Goal: Task Accomplishment & Management: Manage account settings

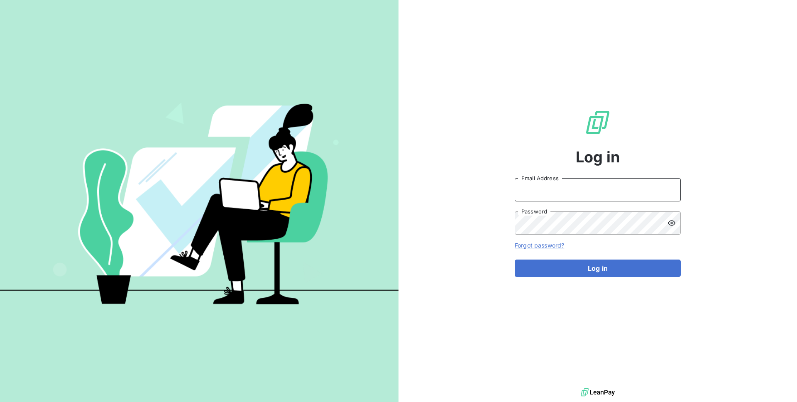
click at [553, 186] on input "Email Address" at bounding box center [598, 189] width 166 height 23
type input "a"
type input "[EMAIL_ADDRESS][DOMAIN_NAME]"
click at [515, 260] on button "Log in" at bounding box center [598, 268] width 166 height 17
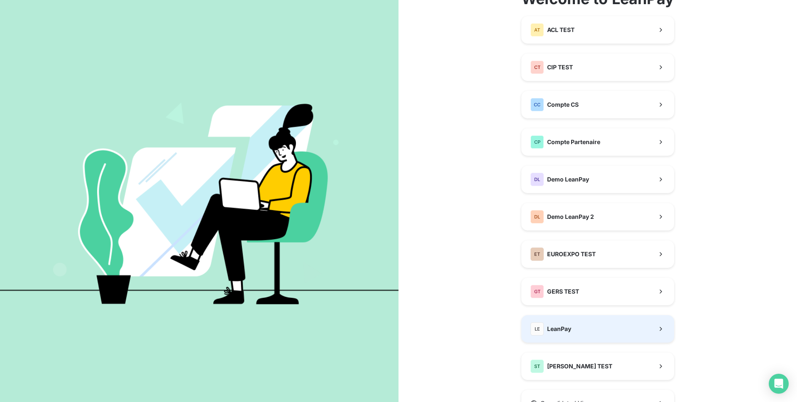
scroll to position [102, 0]
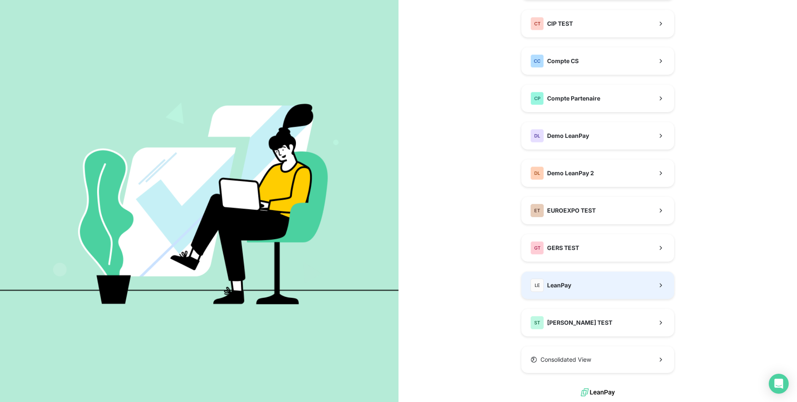
click at [606, 290] on button "LE LeanPay" at bounding box center [598, 285] width 153 height 27
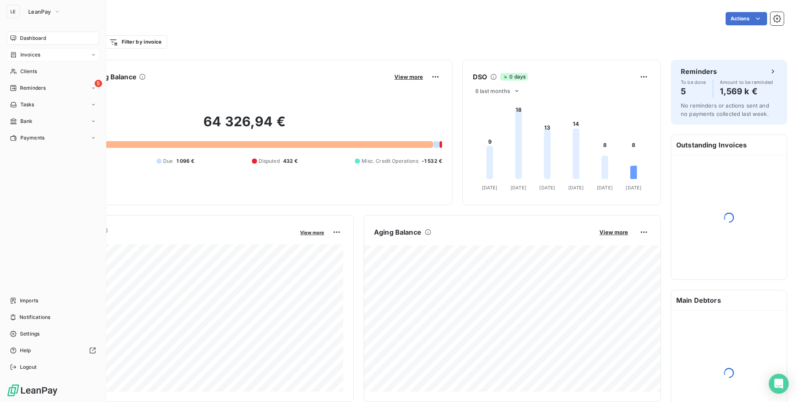
click at [46, 60] on div "Invoices" at bounding box center [53, 54] width 93 height 13
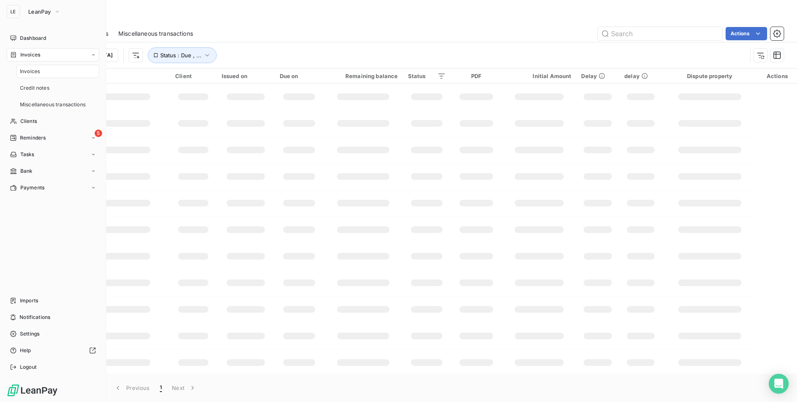
click at [44, 77] on div "Invoices" at bounding box center [58, 71] width 83 height 13
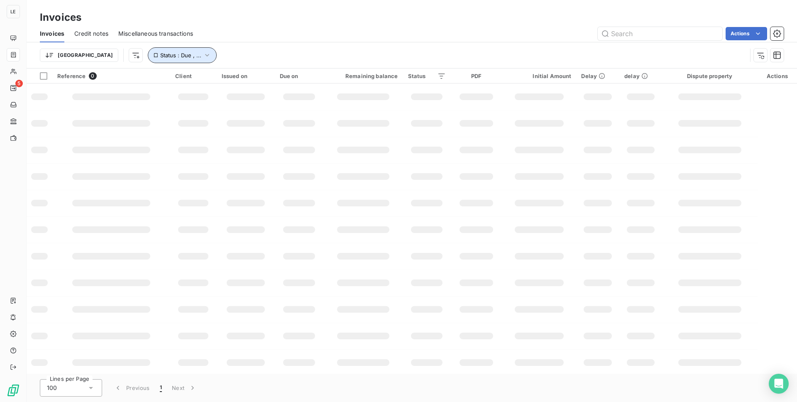
click at [154, 59] on button "Status : Due , ..." at bounding box center [182, 55] width 69 height 16
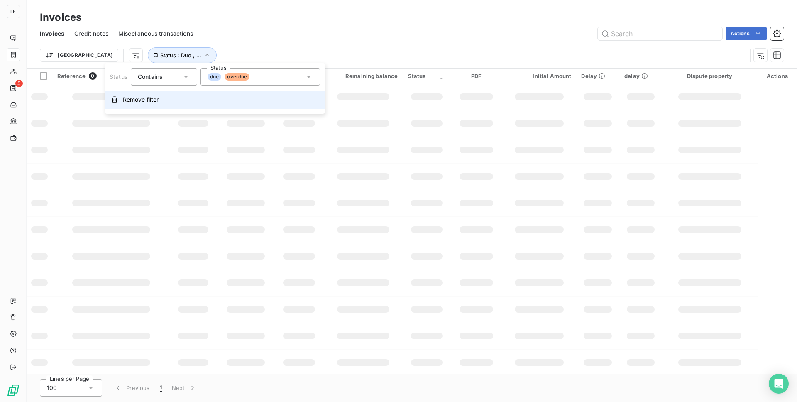
click at [156, 95] on span "Remove filter" at bounding box center [141, 99] width 36 height 8
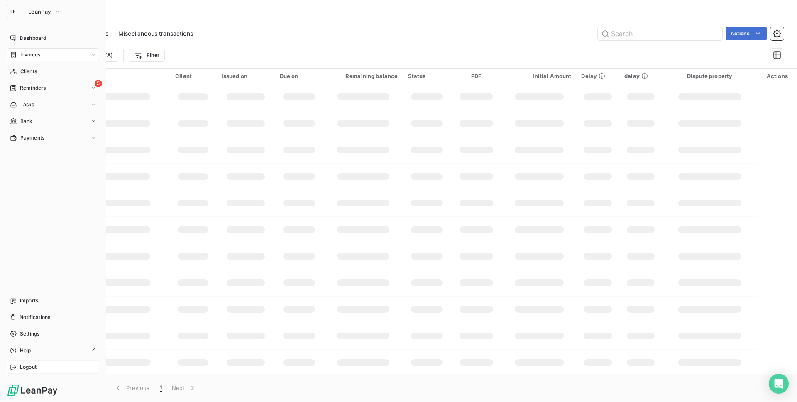
click at [29, 366] on span "Logout" at bounding box center [28, 366] width 17 height 7
